Goal: Information Seeking & Learning: Find specific fact

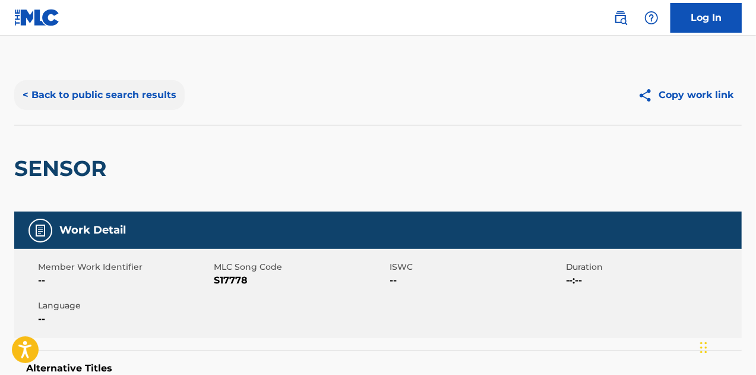
click at [135, 93] on button "< Back to public search results" at bounding box center [99, 95] width 170 height 30
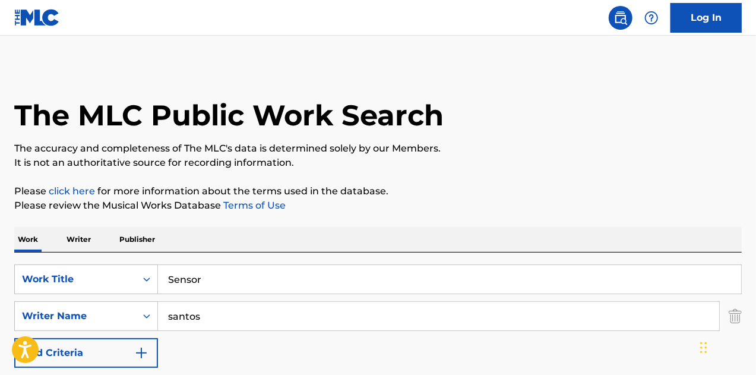
scroll to position [203, 0]
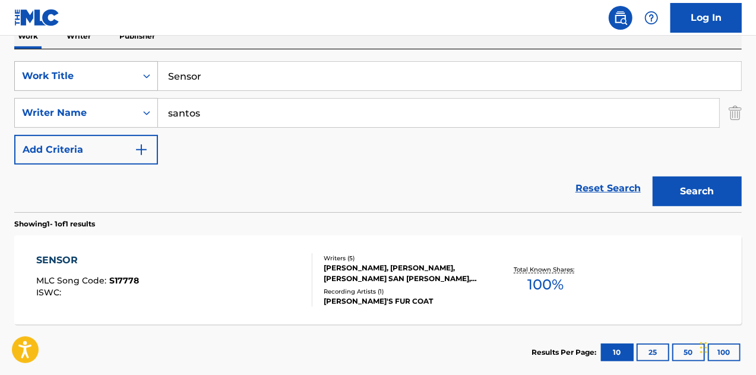
drag, startPoint x: 176, startPoint y: 75, endPoint x: 124, endPoint y: 70, distance: 52.6
click at [123, 70] on div "SearchWithCriteria54f0f391-43f4-46b8-81d4-a92f271792f5 Work Title Sensor" at bounding box center [378, 76] width 728 height 30
type input "[DEMOGRAPHIC_DATA] sunshine"
drag, startPoint x: 211, startPoint y: 112, endPoint x: 150, endPoint y: 120, distance: 61.1
click at [150, 120] on div "SearchWithCriteria2039bcb5-900b-4ccf-bd0c-4cde41c4c259 Writer Name [PERSON_NAME]" at bounding box center [378, 113] width 728 height 30
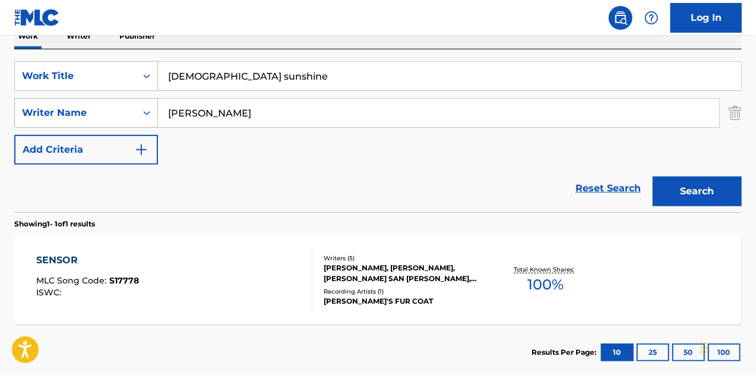
type input "[PERSON_NAME]"
click at [653, 176] on button "Search" at bounding box center [697, 191] width 89 height 30
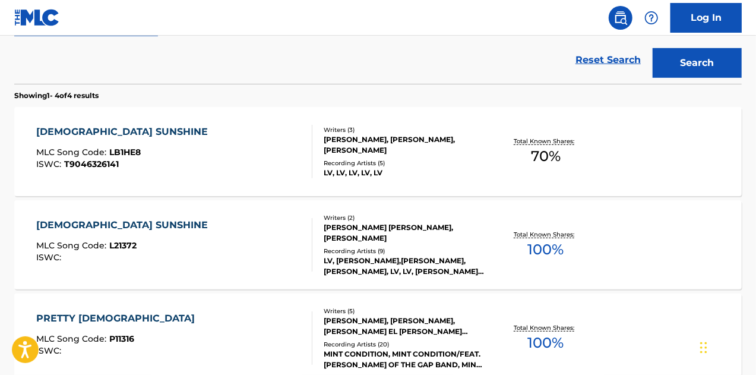
scroll to position [333, 0]
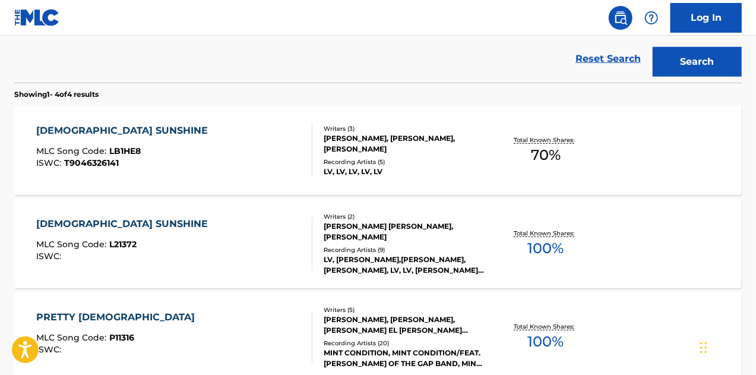
click at [383, 245] on div "Recording Artists ( 9 )" at bounding box center [405, 249] width 162 height 9
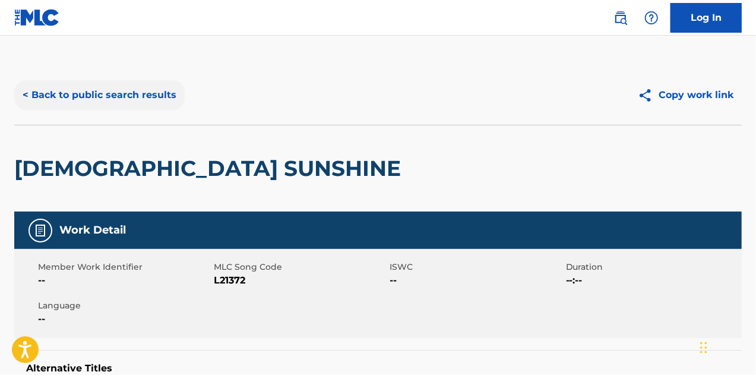
click at [103, 97] on button "< Back to public search results" at bounding box center [99, 95] width 170 height 30
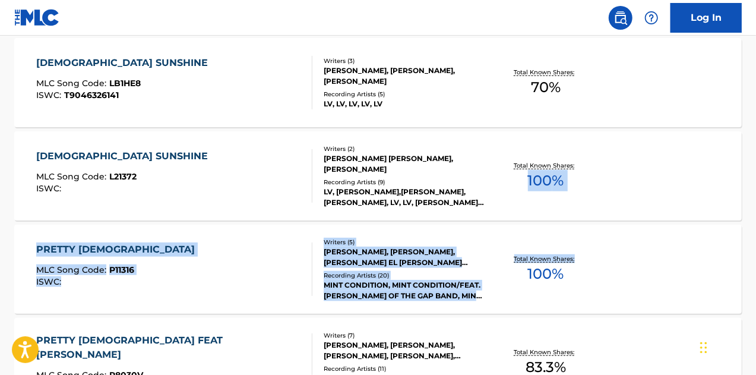
drag, startPoint x: 756, startPoint y: 198, endPoint x: 759, endPoint y: 223, distance: 24.6
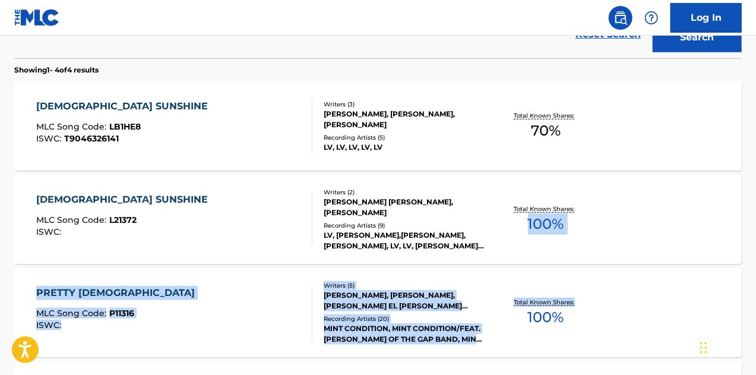
scroll to position [354, 0]
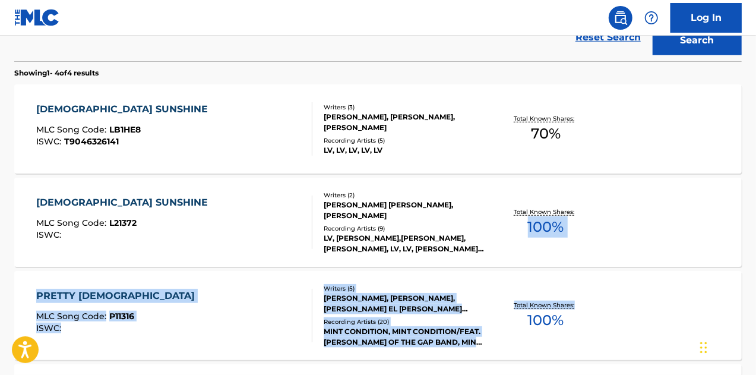
click at [737, 179] on div "[DEMOGRAPHIC_DATA] SUNSHINE MLC Song Code : L21372 ISWC : Writers ( 2 ) [PERSON…" at bounding box center [378, 222] width 728 height 89
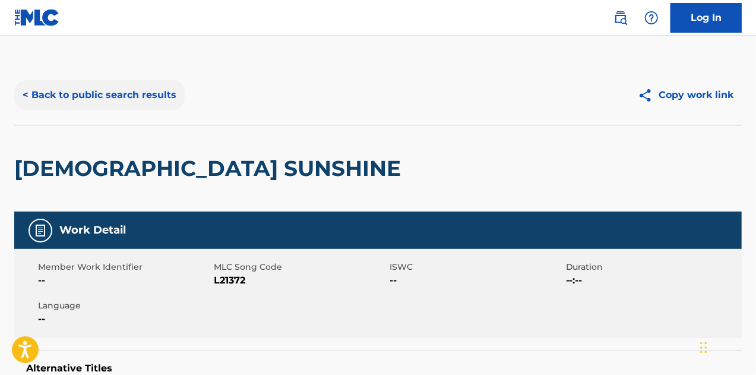
click at [139, 89] on button "< Back to public search results" at bounding box center [99, 95] width 170 height 30
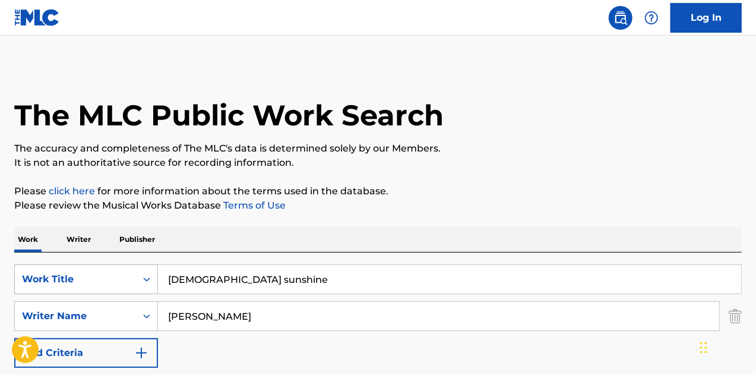
drag, startPoint x: 261, startPoint y: 287, endPoint x: 127, endPoint y: 268, distance: 135.6
click at [128, 268] on div "SearchWithCriteria54f0f391-43f4-46b8-81d4-a92f271792f5 Work Title [DEMOGRAPHIC_…" at bounding box center [378, 279] width 728 height 30
paste input "One Chanc"
type input "One Chance"
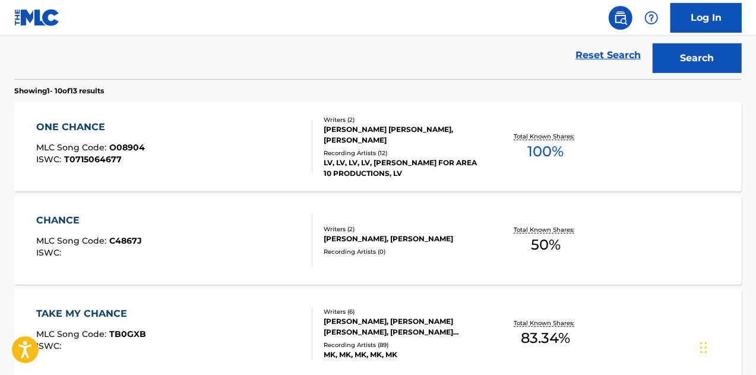
scroll to position [340, 0]
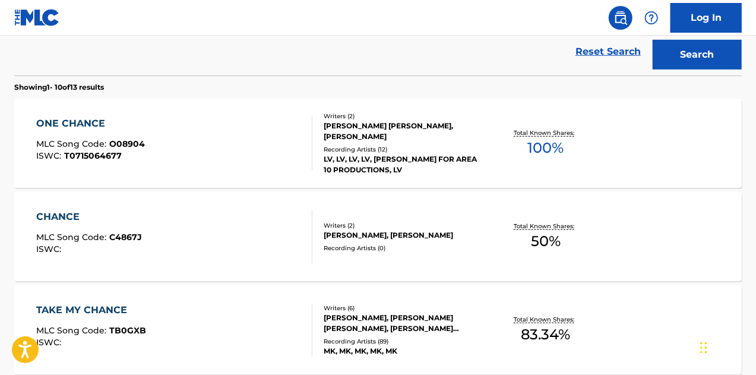
click at [406, 137] on div "Writers ( 2 ) [PERSON_NAME] [PERSON_NAME], [PERSON_NAME] Recording Artists ( 12…" at bounding box center [398, 144] width 173 height 64
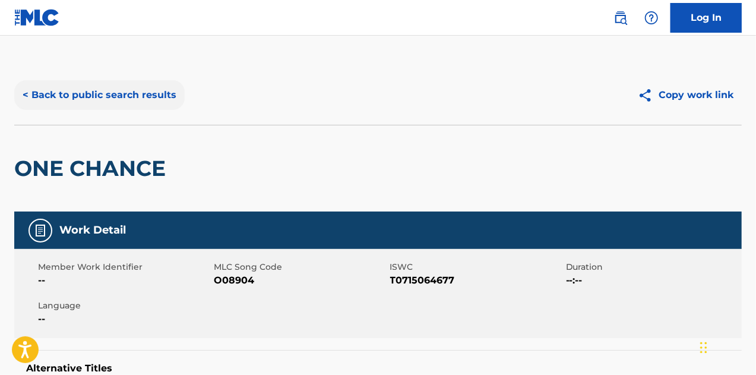
click at [116, 94] on button "< Back to public search results" at bounding box center [99, 95] width 170 height 30
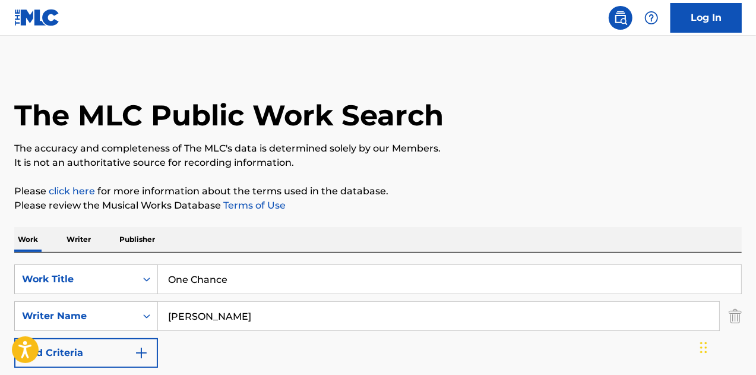
drag, startPoint x: 245, startPoint y: 281, endPoint x: 191, endPoint y: 282, distance: 53.5
click at [191, 282] on input "One Chance" at bounding box center [449, 279] width 583 height 29
drag, startPoint x: 238, startPoint y: 282, endPoint x: 140, endPoint y: 289, distance: 97.7
click at [140, 289] on div "SearchWithCriteria54f0f391-43f4-46b8-81d4-a92f271792f5 Work Title One night" at bounding box center [378, 279] width 728 height 30
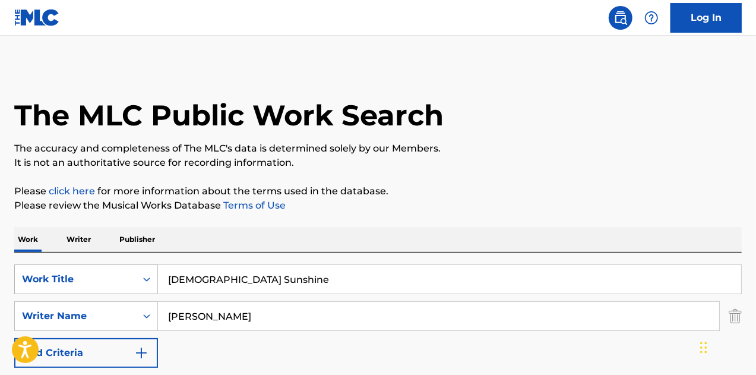
type input "[DEMOGRAPHIC_DATA] Sunshine"
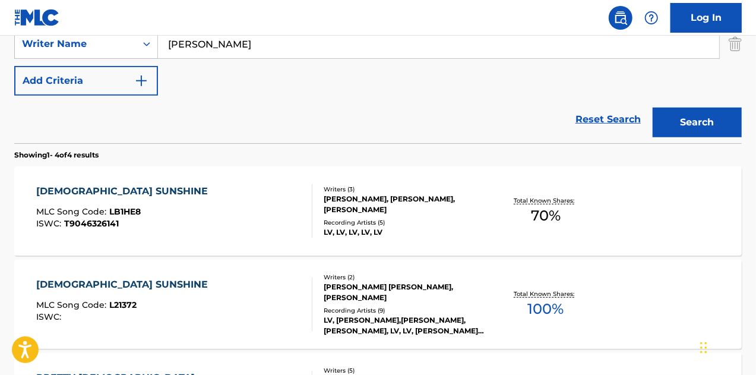
scroll to position [277, 0]
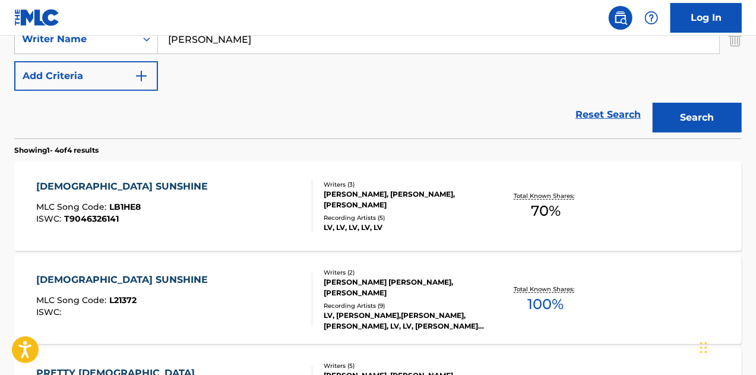
click at [414, 281] on div "[PERSON_NAME] [PERSON_NAME], [PERSON_NAME]" at bounding box center [405, 287] width 162 height 21
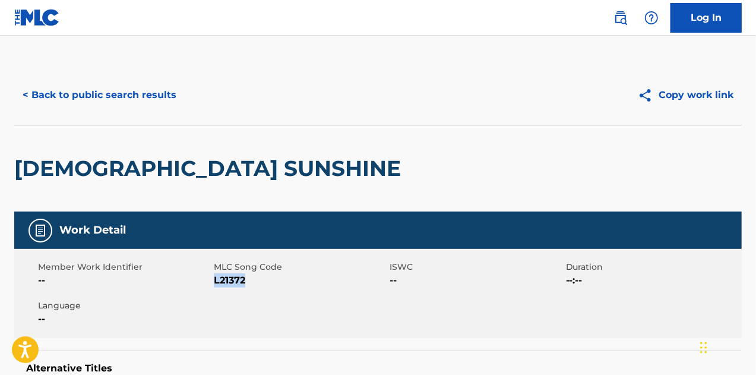
drag, startPoint x: 248, startPoint y: 282, endPoint x: 215, endPoint y: 282, distance: 33.3
click at [215, 282] on span "L21372" at bounding box center [300, 280] width 173 height 14
copy span "L21372"
click at [150, 92] on button "< Back to public search results" at bounding box center [99, 95] width 170 height 30
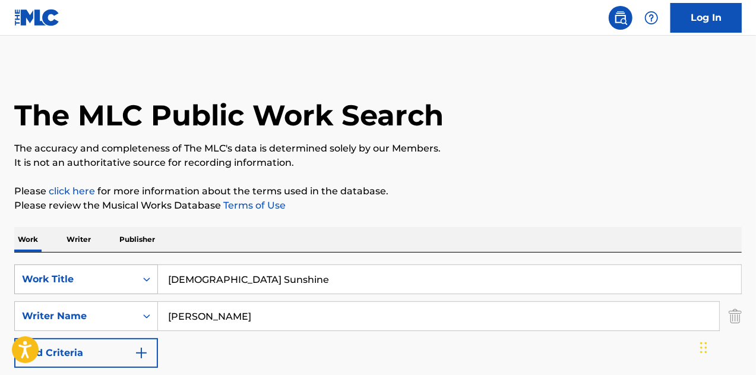
drag, startPoint x: 257, startPoint y: 285, endPoint x: 127, endPoint y: 281, distance: 129.6
click at [127, 281] on div "SearchWithCriteria54f0f391-43f4-46b8-81d4-a92f271792f5 Work Title [DEMOGRAPHIC_…" at bounding box center [378, 279] width 728 height 30
type input "One Chance"
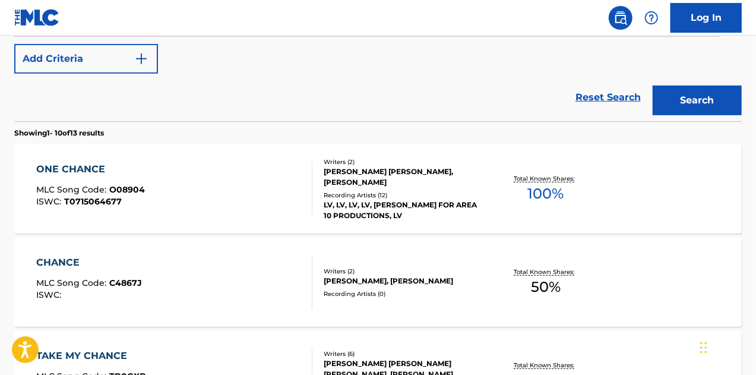
scroll to position [305, 0]
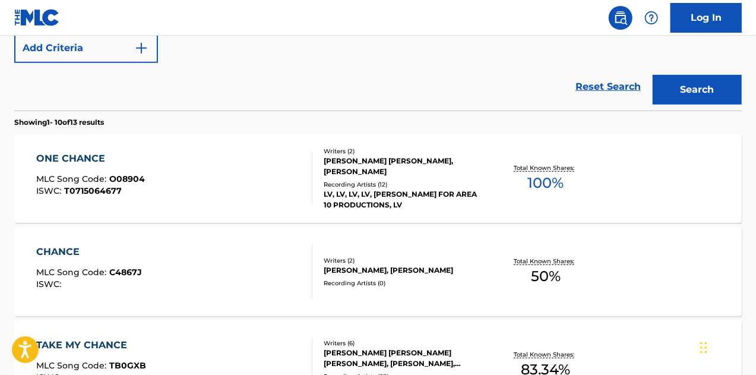
click at [423, 180] on div "Recording Artists ( 12 )" at bounding box center [405, 184] width 162 height 9
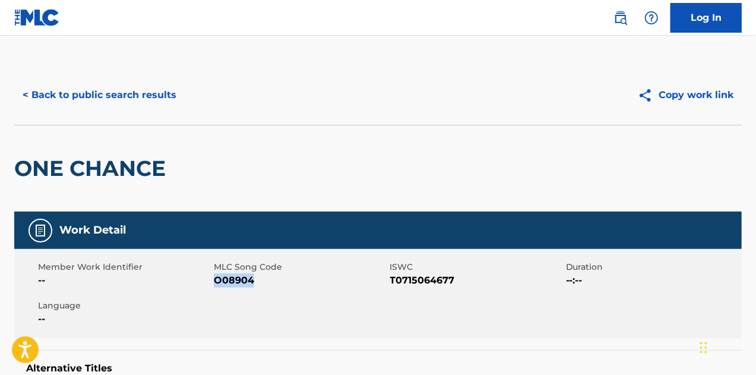
drag, startPoint x: 257, startPoint y: 279, endPoint x: 215, endPoint y: 282, distance: 41.7
click at [215, 282] on span "O08904" at bounding box center [300, 280] width 173 height 14
copy span "O08904"
click at [147, 96] on button "< Back to public search results" at bounding box center [99, 95] width 170 height 30
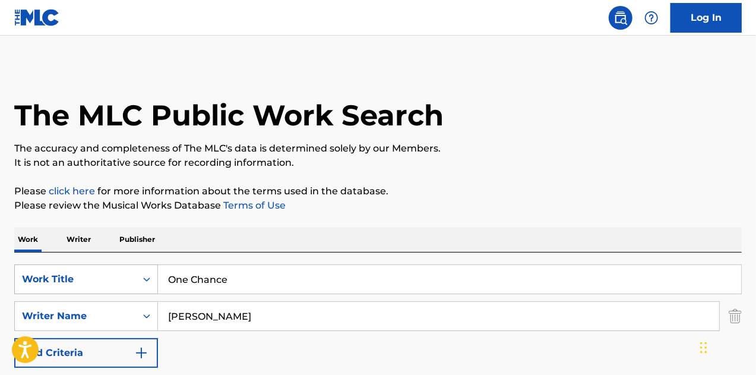
drag, startPoint x: 260, startPoint y: 288, endPoint x: 111, endPoint y: 267, distance: 150.6
click at [111, 267] on div "SearchWithCriteria54f0f391-43f4-46b8-81d4-a92f271792f5 Work Title One Chance" at bounding box center [378, 279] width 728 height 30
paste input "[DEMOGRAPHIC_DATA] Sunshin"
type input "[DEMOGRAPHIC_DATA] Sunshine"
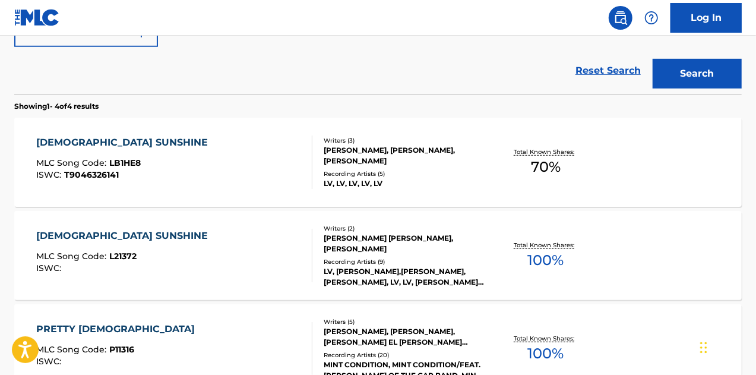
scroll to position [327, 0]
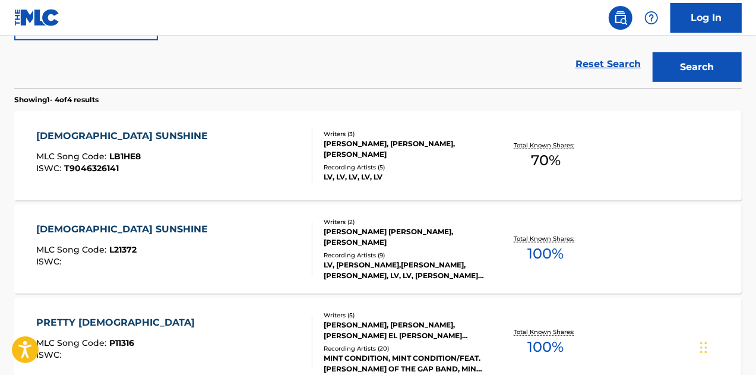
click at [446, 260] on div "LV, [PERSON_NAME],[PERSON_NAME],[PERSON_NAME], LV, LV, [PERSON_NAME] [FEAT. [PE…" at bounding box center [405, 270] width 162 height 21
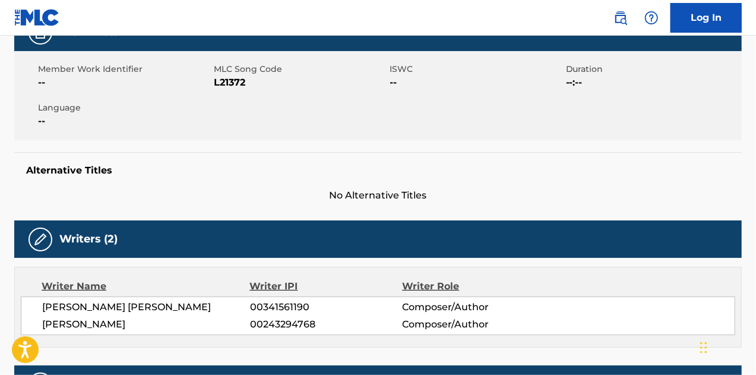
scroll to position [188, 0]
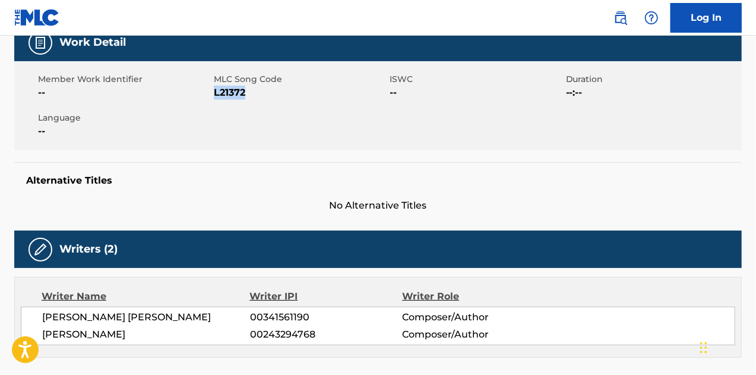
drag, startPoint x: 248, startPoint y: 96, endPoint x: 216, endPoint y: 93, distance: 32.2
click at [216, 93] on span "L21372" at bounding box center [300, 93] width 173 height 14
copy span "L21372"
